Goal: Task Accomplishment & Management: Manage account settings

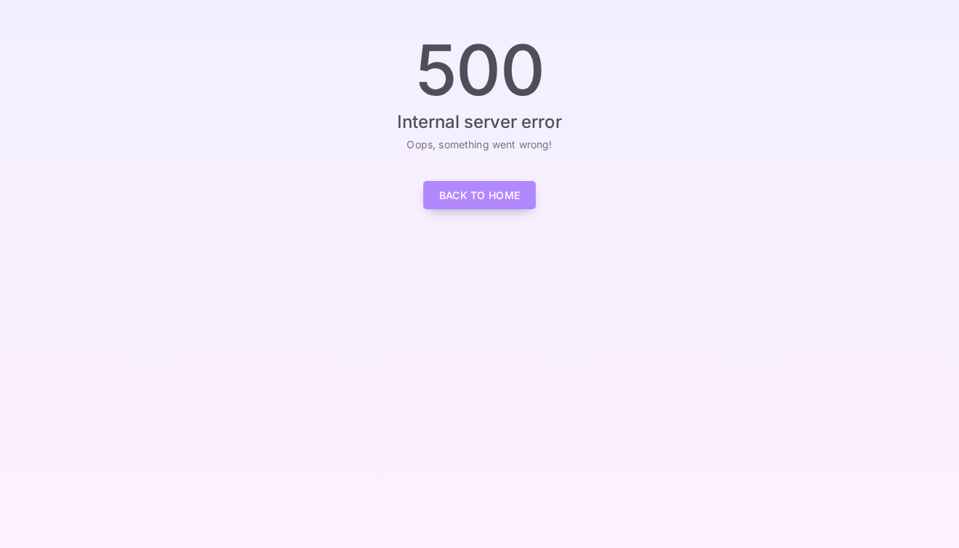
click at [495, 203] on link "Back to Home" at bounding box center [479, 195] width 113 height 28
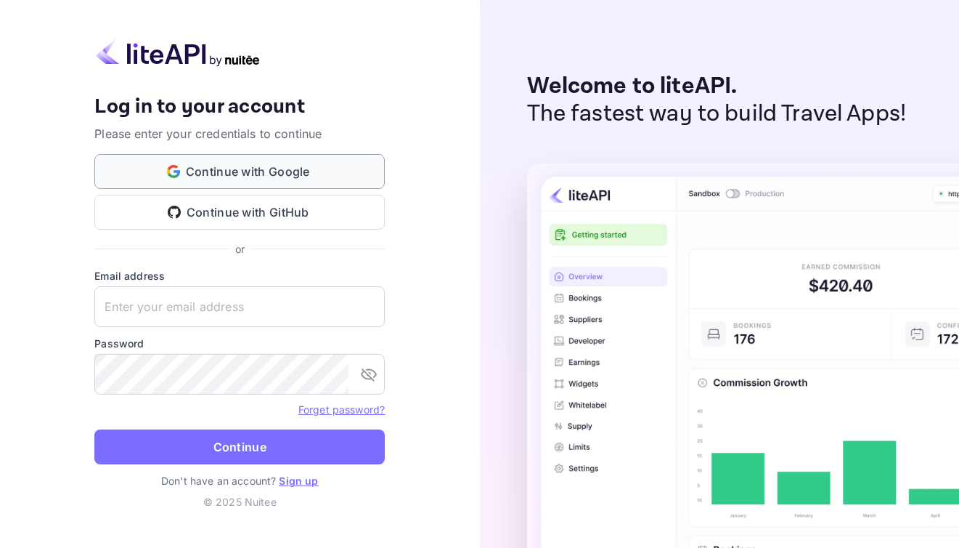
click at [293, 171] on button "Continue with Google" at bounding box center [239, 171] width 290 height 35
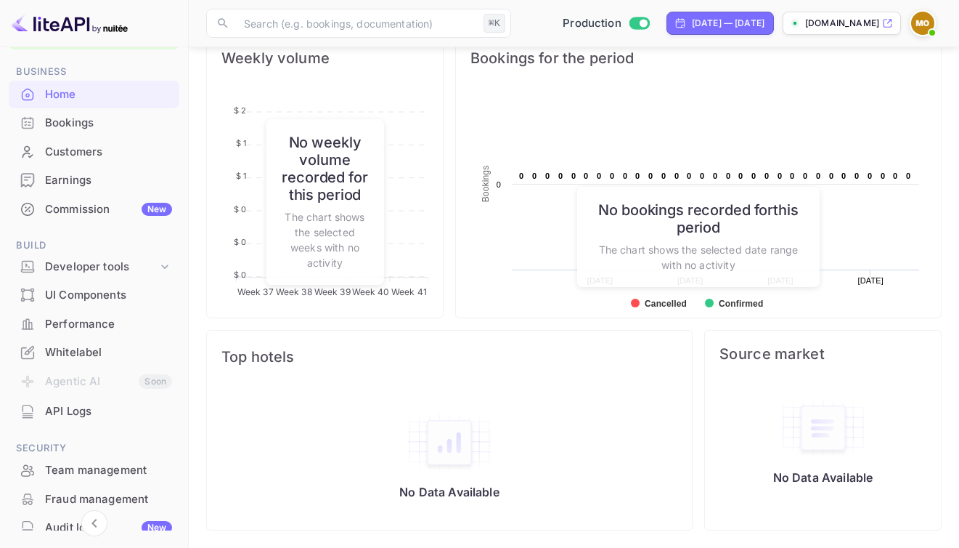
scroll to position [63, 0]
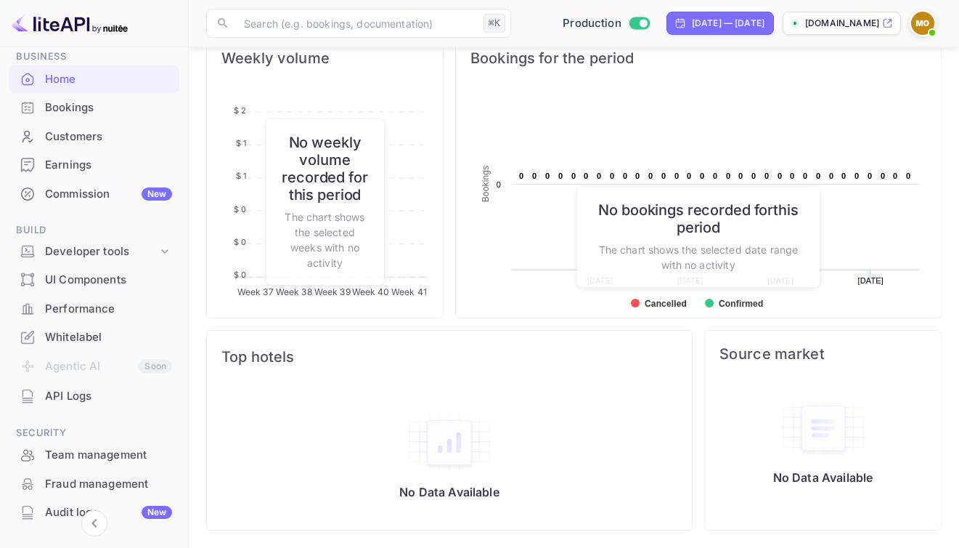
click at [105, 312] on div "Performance" at bounding box center [108, 309] width 127 height 17
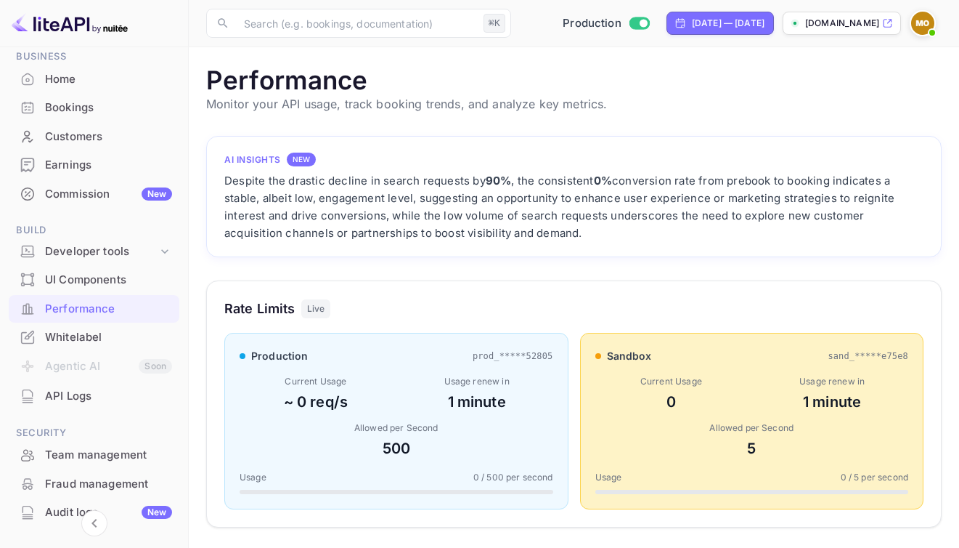
click at [78, 397] on div "API Logs" at bounding box center [108, 396] width 127 height 17
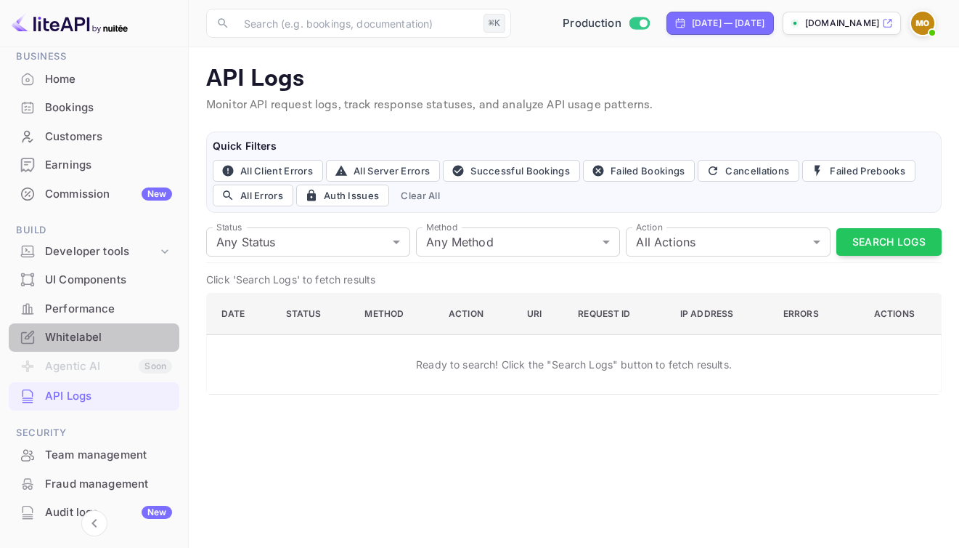
click at [99, 335] on div "Whitelabel" at bounding box center [108, 337] width 127 height 17
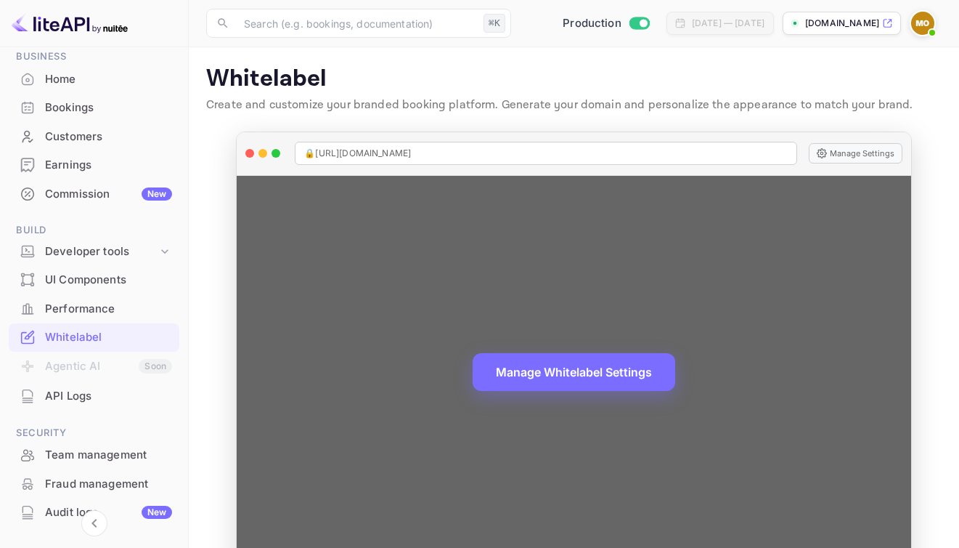
scroll to position [39, 0]
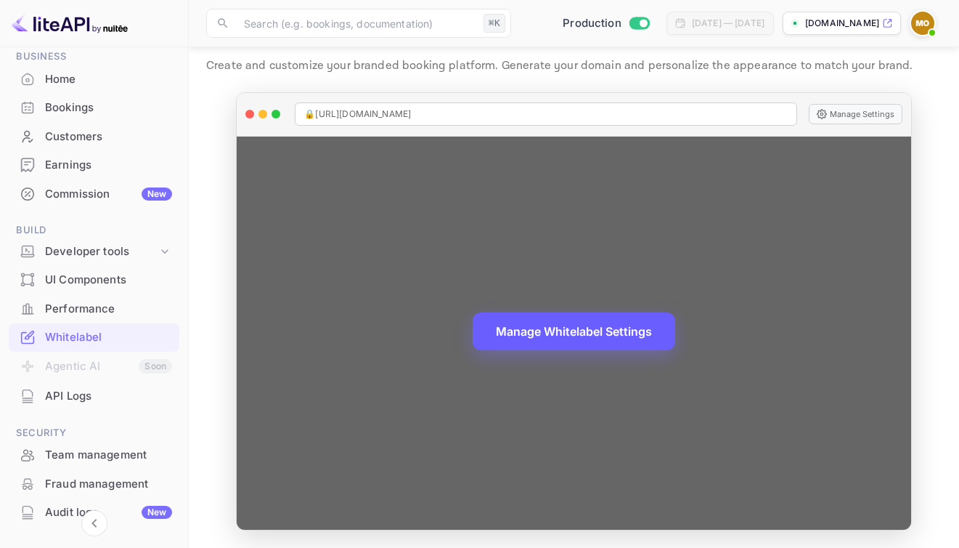
click at [582, 335] on button "Manage Whitelabel Settings" at bounding box center [574, 331] width 203 height 38
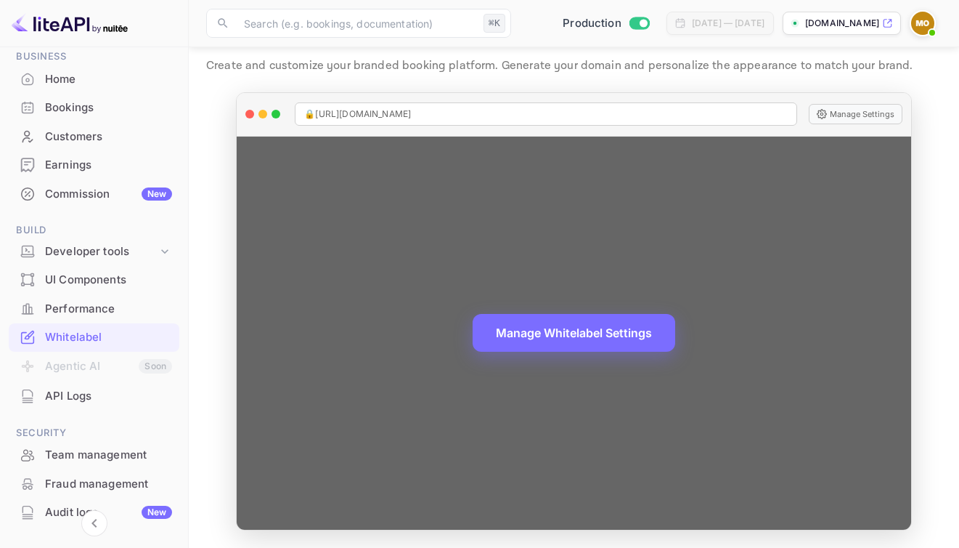
scroll to position [0, 0]
